Goal: Navigation & Orientation: Understand site structure

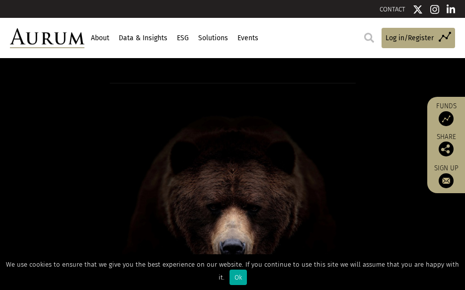
click at [389, 9] on link "CONTACT" at bounding box center [392, 8] width 26 height 7
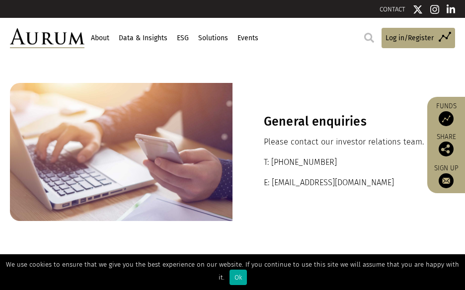
click at [107, 36] on link "About" at bounding box center [99, 38] width 21 height 17
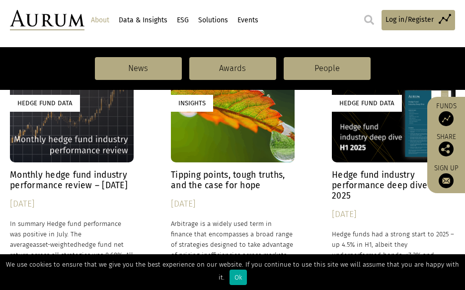
scroll to position [807, 0]
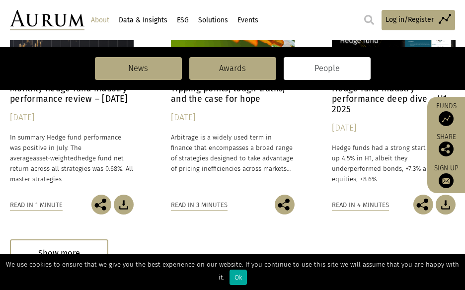
click at [339, 76] on link "People" at bounding box center [326, 68] width 87 height 23
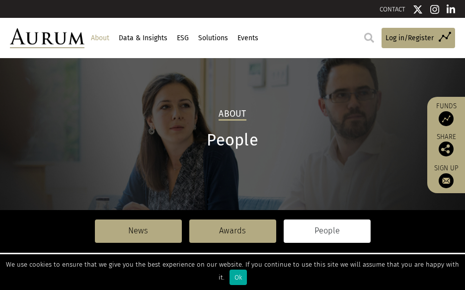
click at [67, 42] on img at bounding box center [47, 38] width 74 height 20
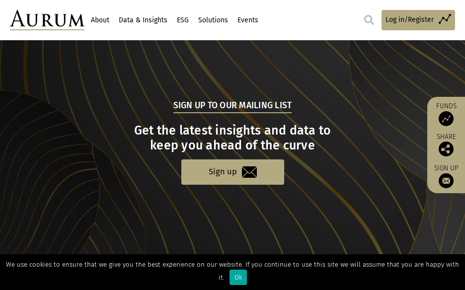
scroll to position [1025, 0]
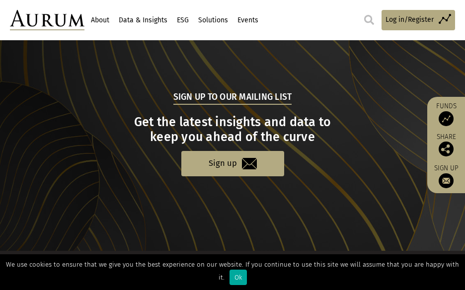
click at [150, 27] on link "Data & Insights" at bounding box center [142, 20] width 51 height 17
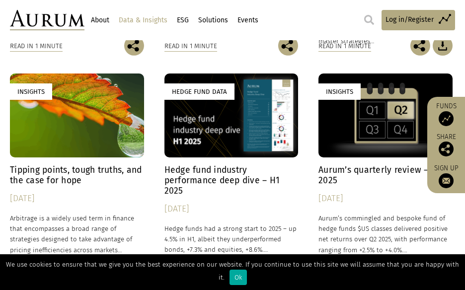
scroll to position [570, 0]
